Goal: Task Accomplishment & Management: Complete application form

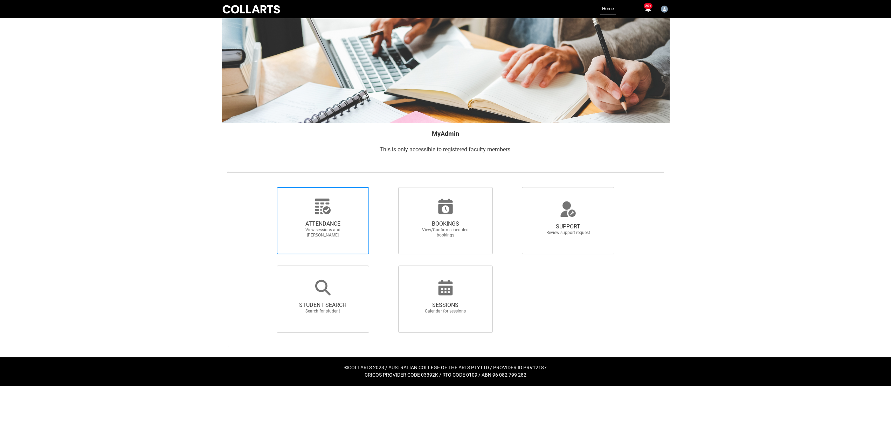
click at [317, 234] on span "View sessions and [PERSON_NAME]" at bounding box center [323, 232] width 62 height 11
click at [265, 187] on input "ATTENDANCE View sessions and [PERSON_NAME]" at bounding box center [265, 187] width 0 height 0
radio input "true"
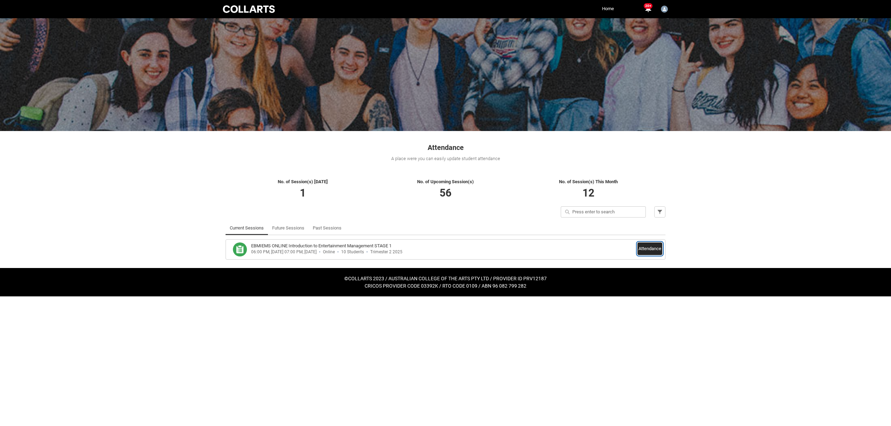
click at [654, 249] on button "Attendance" at bounding box center [650, 248] width 25 height 13
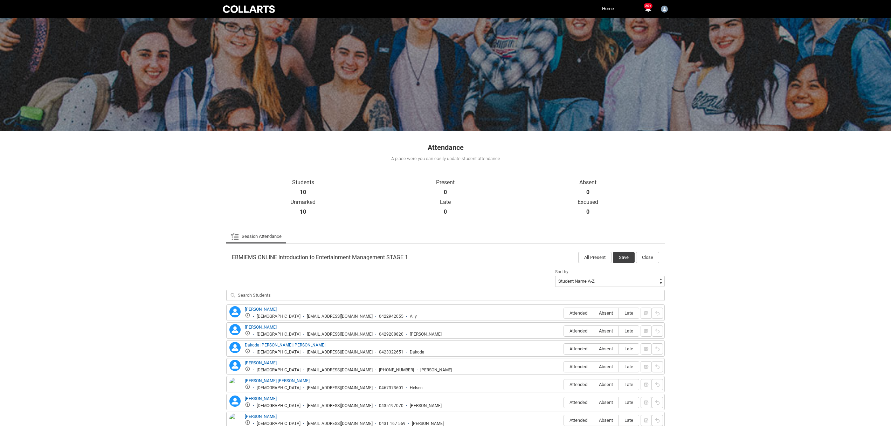
click at [607, 312] on span "Absent" at bounding box center [605, 312] width 25 height 5
click at [593, 313] on input "Absent" at bounding box center [593, 313] width 0 height 0
type lightning-radio-group "Absent"
radio input "true"
click at [578, 331] on span "Attended" at bounding box center [578, 330] width 29 height 5
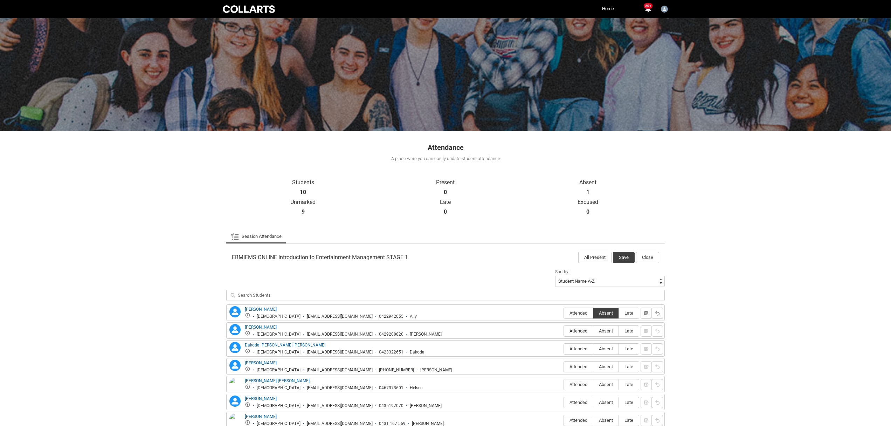
click at [564, 331] on input "Attended" at bounding box center [564, 331] width 0 height 0
type lightning-radio-group "Attended"
radio input "true"
click at [606, 349] on span "Absent" at bounding box center [605, 348] width 25 height 5
click at [593, 349] on input "Absent" at bounding box center [593, 349] width 0 height 0
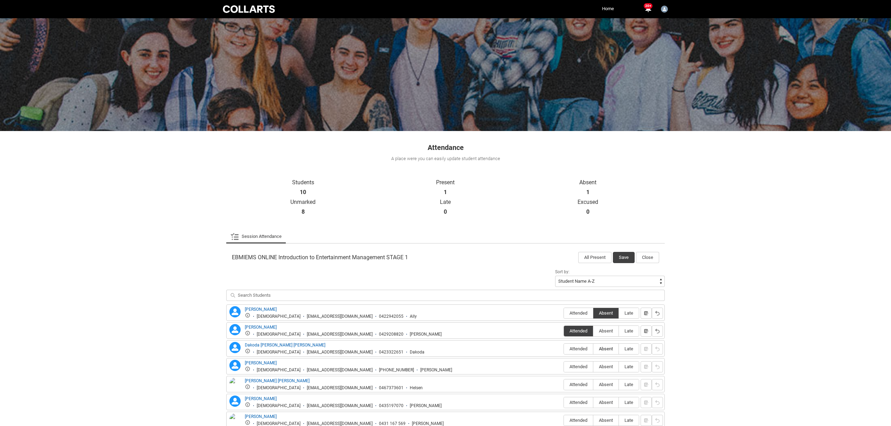
type lightning-radio-group "Absent"
radio input "true"
click at [573, 367] on span "Attended" at bounding box center [578, 366] width 29 height 5
click at [564, 367] on input "Attended" at bounding box center [564, 366] width 0 height 0
type lightning-radio-group "Attended"
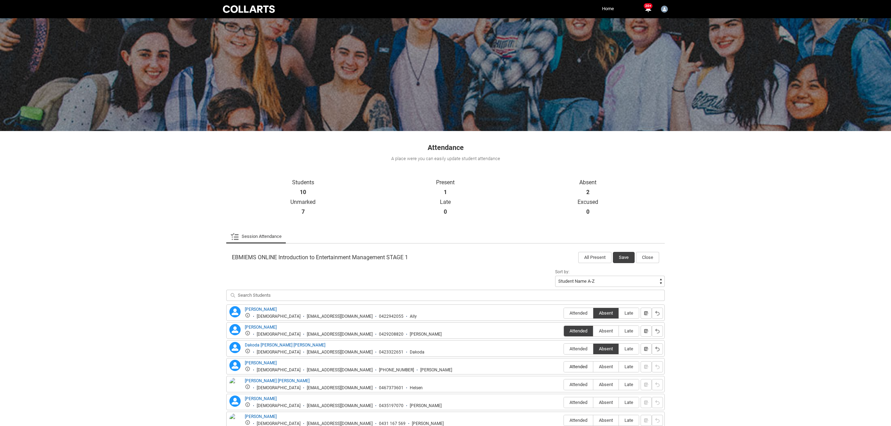
radio input "true"
click at [605, 384] on span "Absent" at bounding box center [605, 384] width 25 height 5
click at [593, 384] on input "Absent" at bounding box center [593, 384] width 0 height 0
type lightning-radio-group "Absent"
radio input "true"
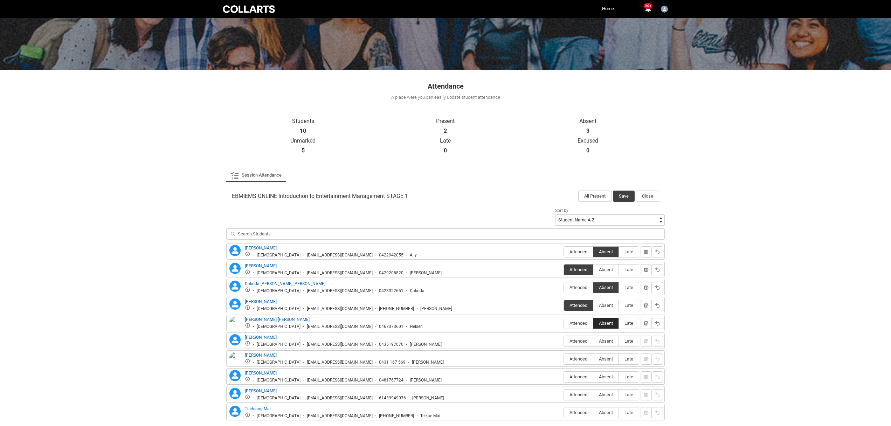
scroll to position [62, 0]
click at [606, 340] on span "Absent" at bounding box center [605, 340] width 25 height 5
click at [593, 341] on input "Absent" at bounding box center [593, 341] width 0 height 0
type lightning-radio-group "Absent"
radio input "true"
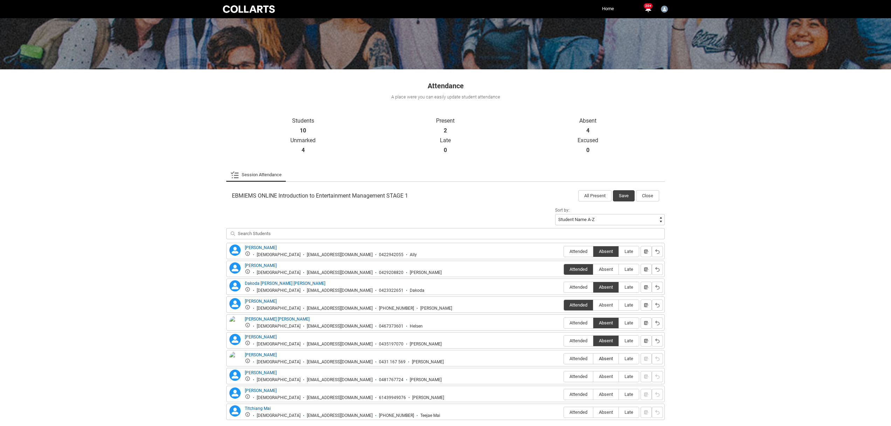
click at [603, 360] on span "Absent" at bounding box center [605, 358] width 25 height 5
click at [593, 359] on input "Absent" at bounding box center [593, 358] width 0 height 0
type lightning-radio-group "Absent"
radio input "true"
click at [609, 374] on span "Absent" at bounding box center [605, 376] width 25 height 5
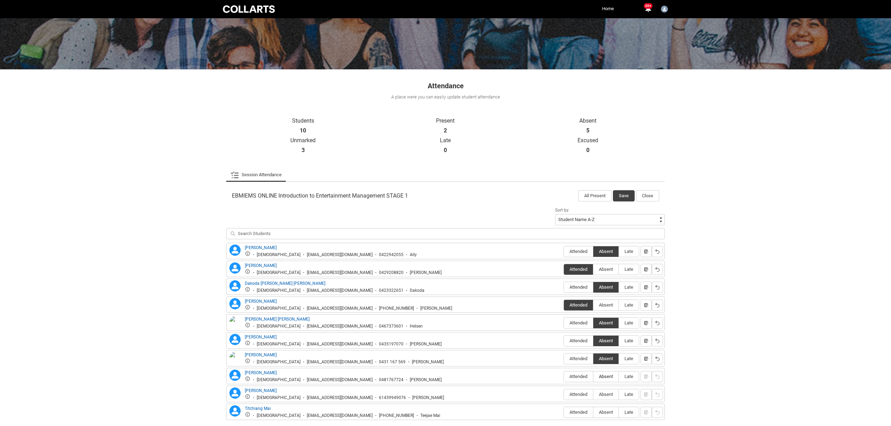
click at [593, 376] on input "Absent" at bounding box center [593, 376] width 0 height 0
type lightning-radio-group "Absent"
radio input "true"
click at [573, 397] on label "Attended" at bounding box center [578, 394] width 29 height 11
click at [564, 394] on input "Attended" at bounding box center [564, 394] width 0 height 0
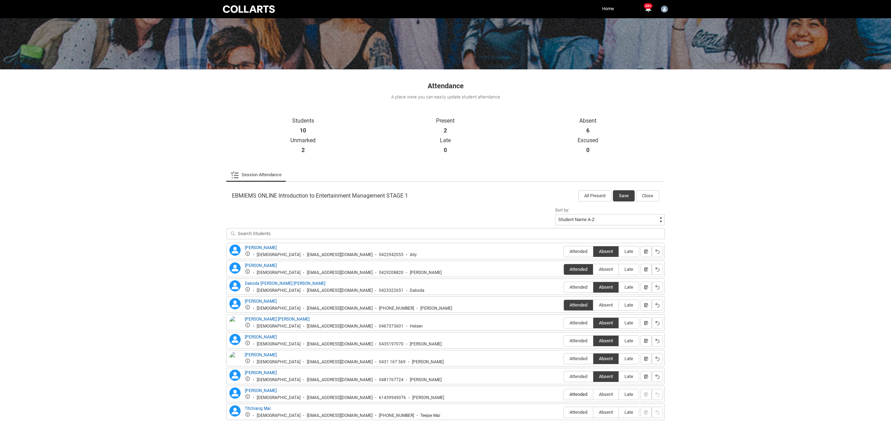
type lightning-radio-group "Attended"
radio input "true"
click at [608, 414] on span "Absent" at bounding box center [605, 412] width 25 height 5
click at [593, 412] on input "Absent" at bounding box center [593, 412] width 0 height 0
type lightning-radio-group "Absent"
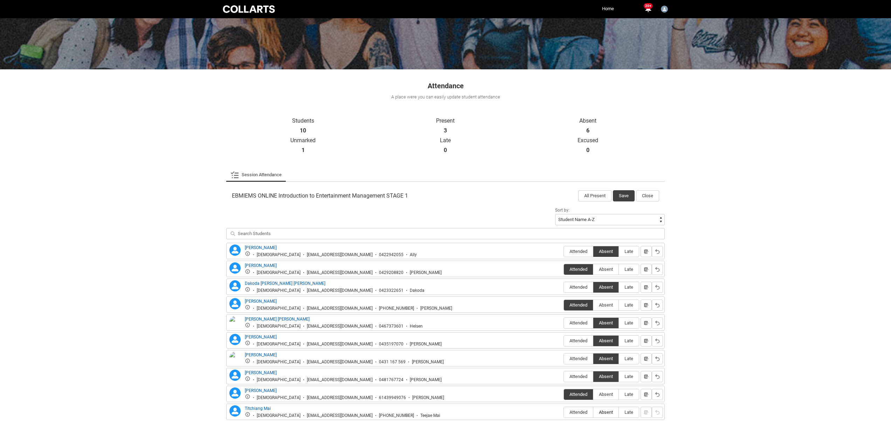
radio input "true"
click at [624, 197] on button "Save" at bounding box center [624, 195] width 22 height 11
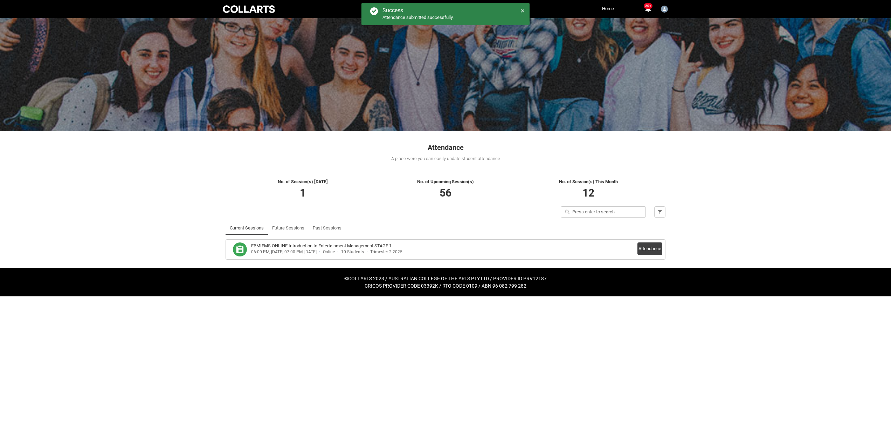
scroll to position [0, 0]
